Goal: Information Seeking & Learning: Learn about a topic

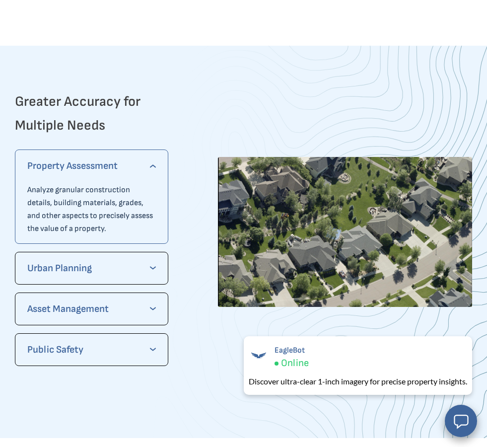
scroll to position [1896, 0]
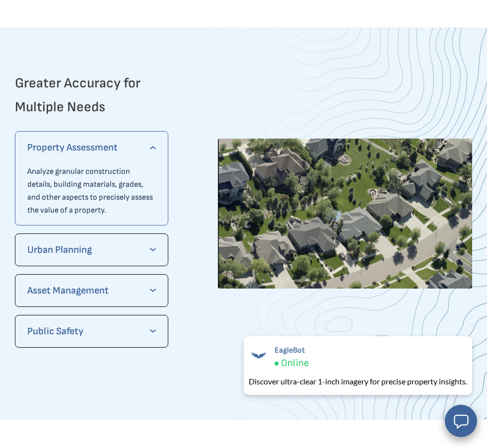
click at [49, 257] on p "Urban Planning" at bounding box center [91, 250] width 129 height 16
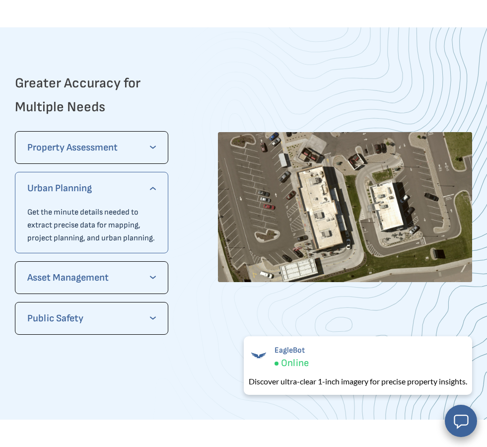
click at [126, 333] on div "Public Safety Get uncompromised clarity about incident locations, such as road …" at bounding box center [91, 318] width 153 height 33
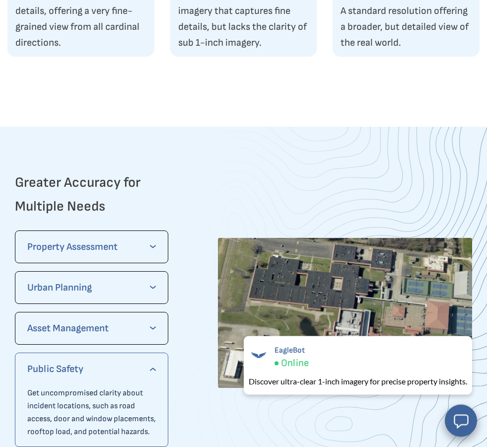
scroll to position [1801, 0]
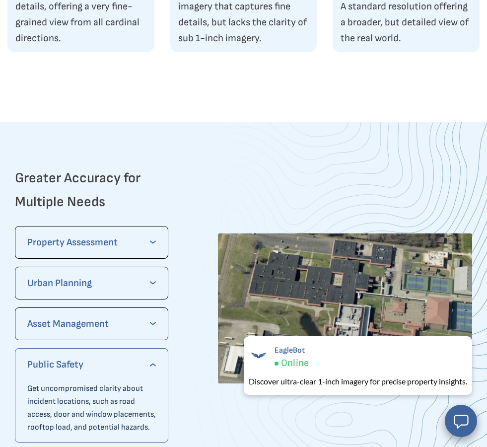
click at [135, 240] on p "Property Assessment" at bounding box center [91, 242] width 129 height 16
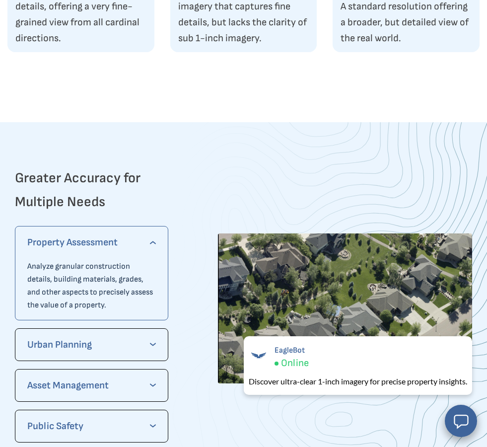
click at [113, 357] on div "Urban Planning Get the minute details needed to extract precise data for mappin…" at bounding box center [91, 344] width 153 height 33
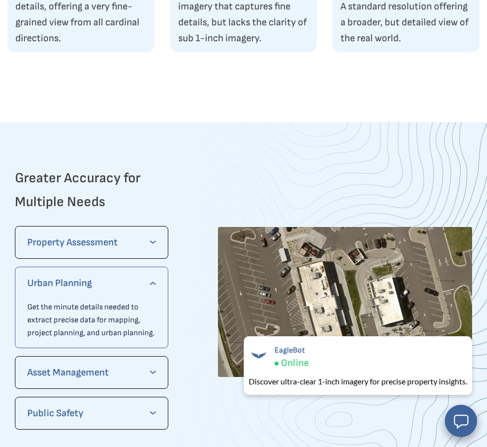
click at [105, 248] on p "Property Assessment" at bounding box center [91, 242] width 129 height 16
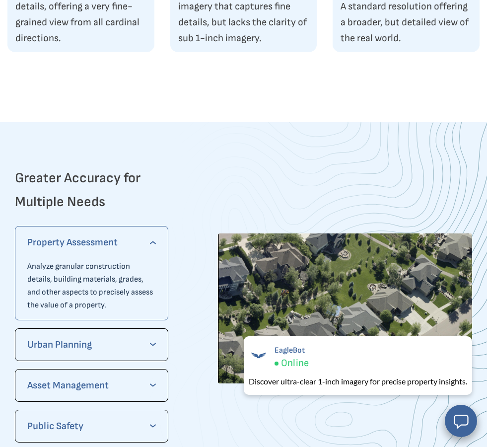
click at [77, 320] on div "Property Assessment Analyze granular construction details, building materials, …" at bounding box center [91, 273] width 153 height 94
click at [37, 274] on p "Analyze granular construction details, building materials, grades, and other as…" at bounding box center [91, 286] width 129 height 52
click at [127, 341] on p "Urban Planning" at bounding box center [91, 344] width 129 height 16
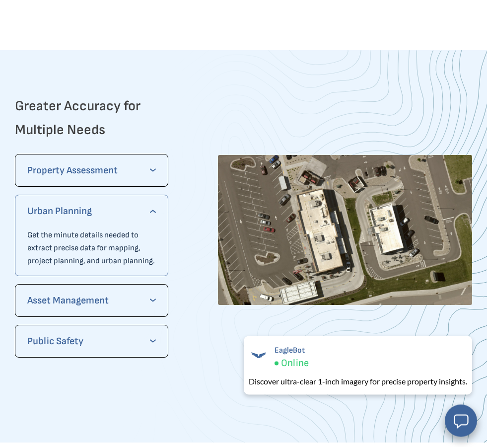
scroll to position [1873, 0]
click at [97, 307] on p "Asset Management" at bounding box center [91, 300] width 129 height 16
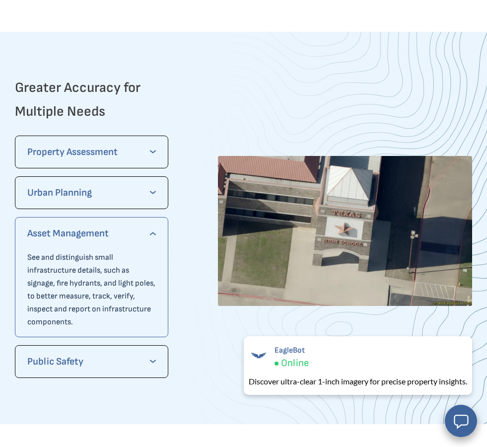
scroll to position [1891, 0]
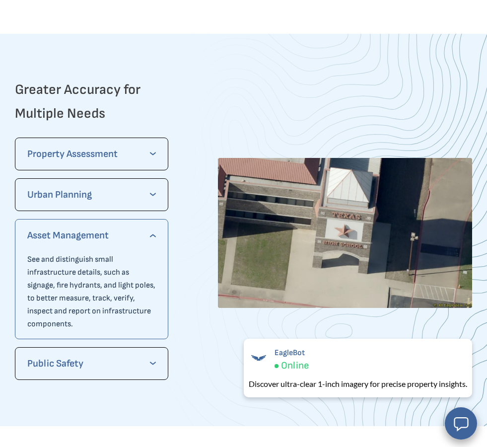
click at [164, 356] on div "Public Safety Get uncompromised clarity about incident locations, such as road …" at bounding box center [91, 360] width 153 height 33
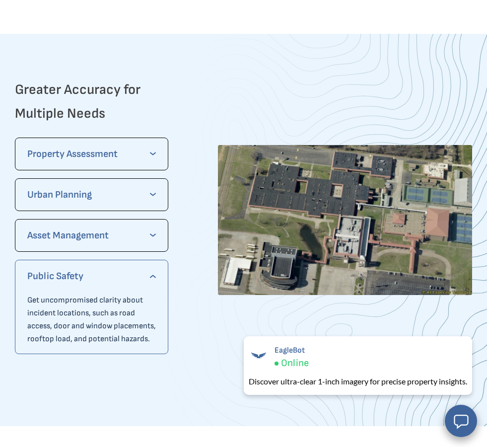
click at [167, 343] on div "Public Safety Get uncompromised clarity about incident locations, such as road …" at bounding box center [91, 307] width 153 height 94
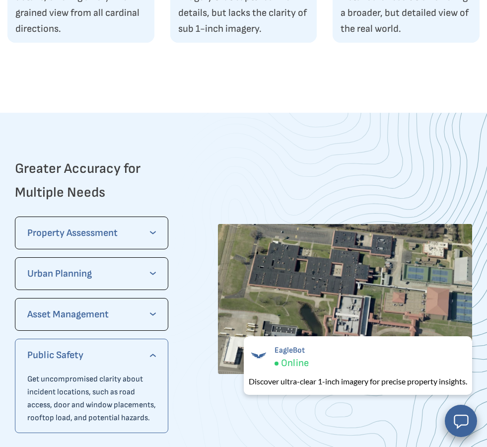
scroll to position [1815, 0]
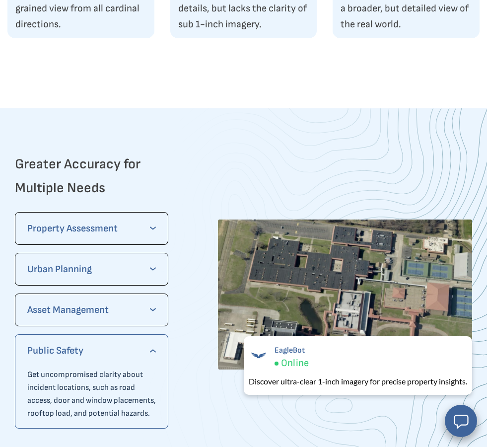
click at [58, 113] on div at bounding box center [243, 118] width 472 height 20
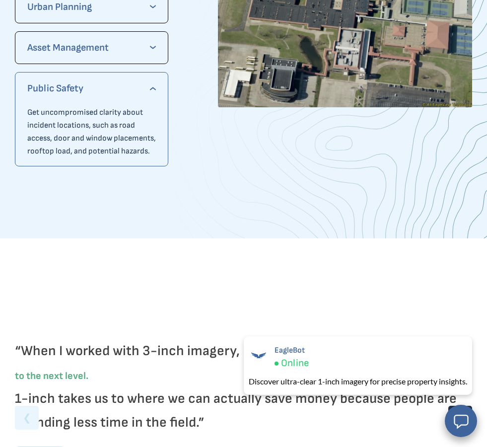
scroll to position [2077, 0]
